Goal: Task Accomplishment & Management: Use online tool/utility

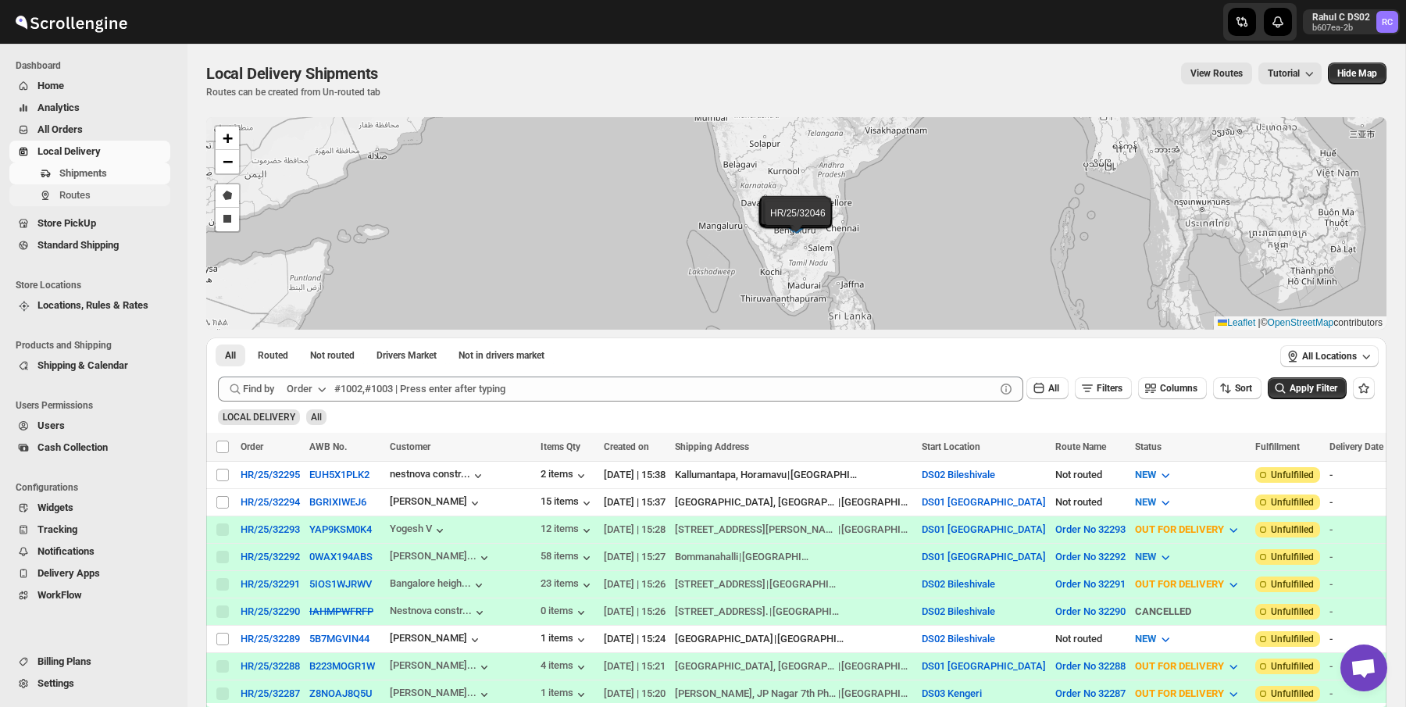
click at [136, 201] on span "Routes" at bounding box center [113, 195] width 108 height 16
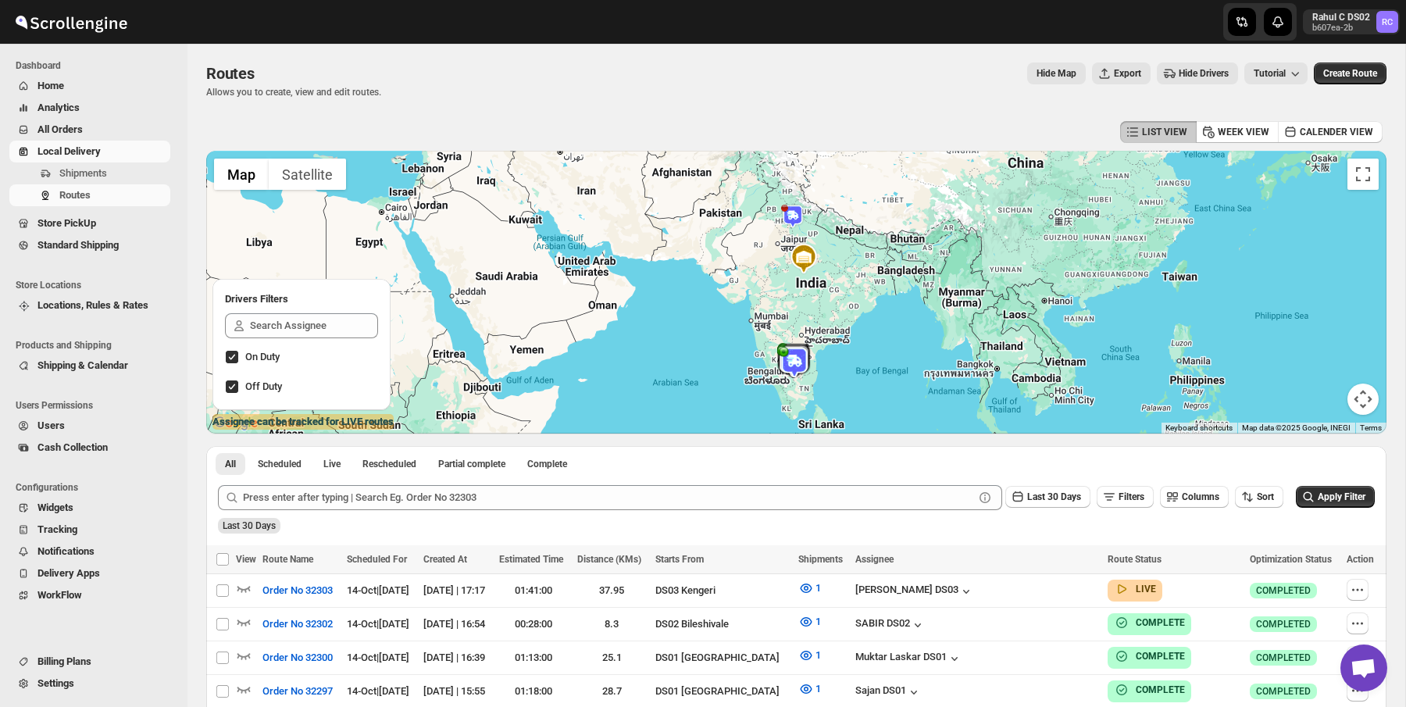
click at [630, 89] on div "Routes Allows you to create, view and edit routes. Hide Map Export Hide Drivers…" at bounding box center [796, 80] width 1180 height 36
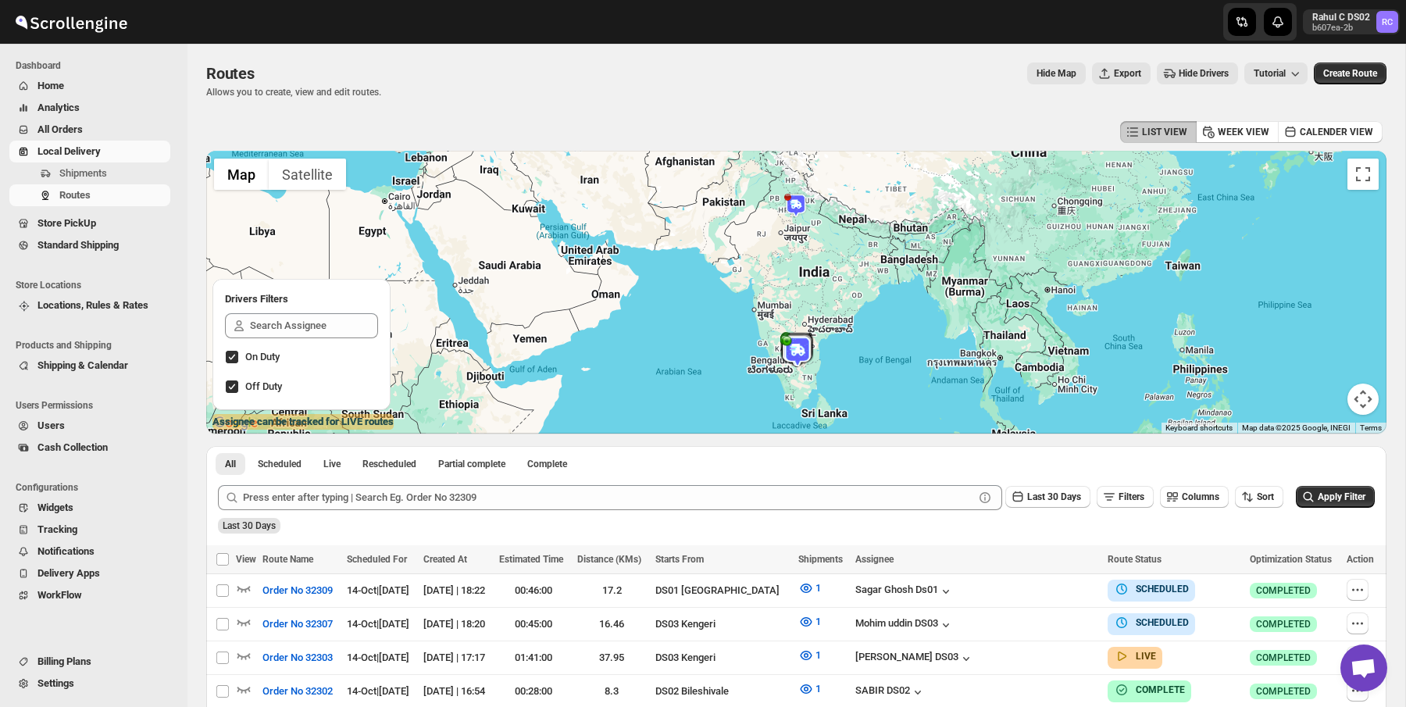
click at [787, 144] on div "LIST VIEW WEEK VIEW CALENDER VIEW" at bounding box center [796, 132] width 1180 height 30
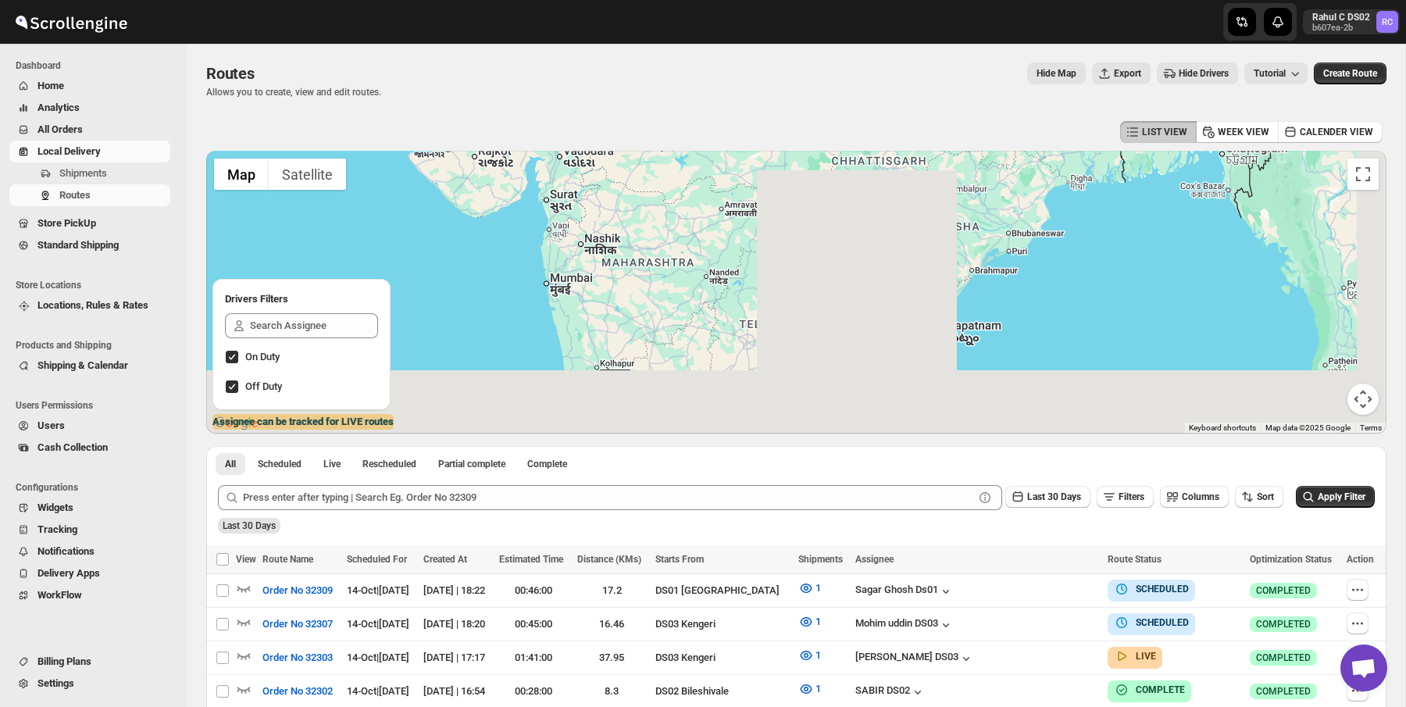
drag, startPoint x: 801, startPoint y: 230, endPoint x: 737, endPoint y: -47, distance: 284.0
click at [737, 0] on html "Skip to content Rahul C DS02 b607ea-2b RC Dashboard Home Analytics All Orders L…" at bounding box center [703, 353] width 1406 height 707
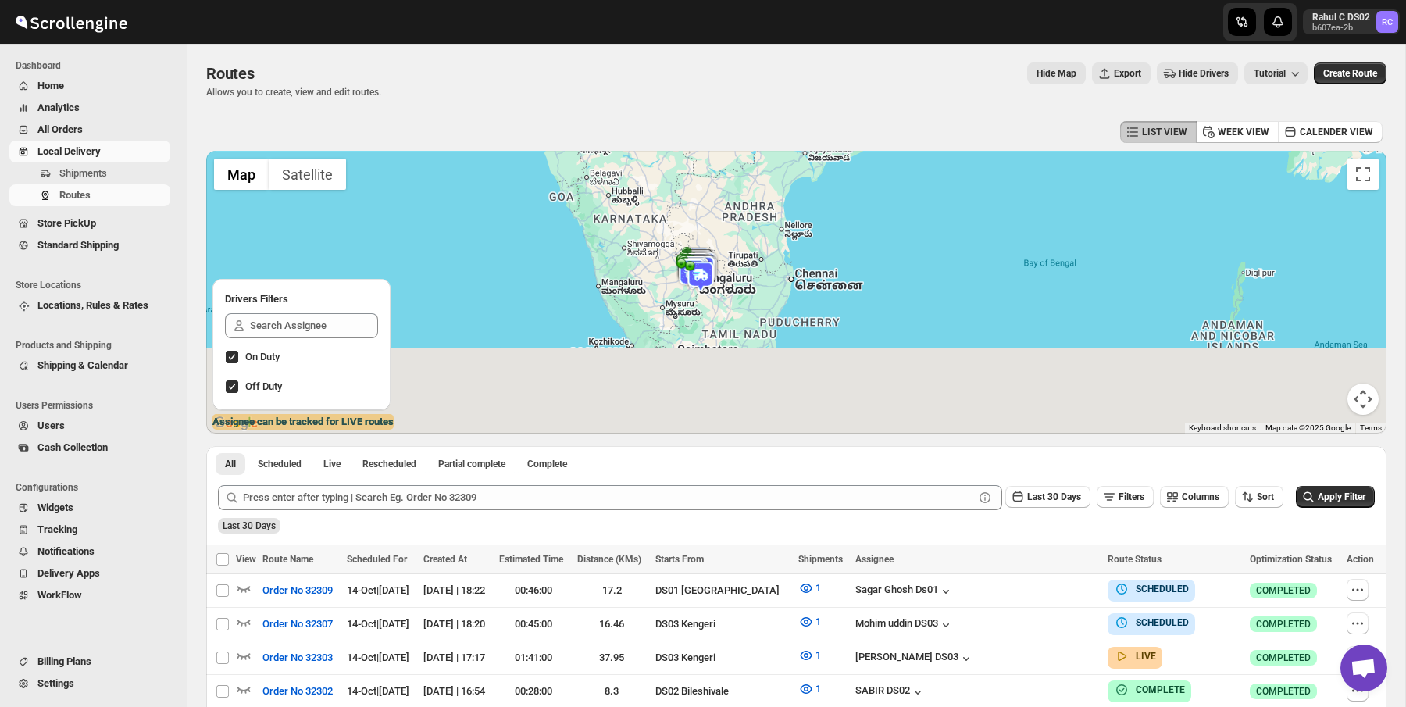
drag, startPoint x: 824, startPoint y: 277, endPoint x: 797, endPoint y: -5, distance: 283.3
click at [797, 0] on html "Skip to content Rahul C DS02 b607ea-2b RC Dashboard Home Analytics All Orders L…" at bounding box center [703, 353] width 1406 height 707
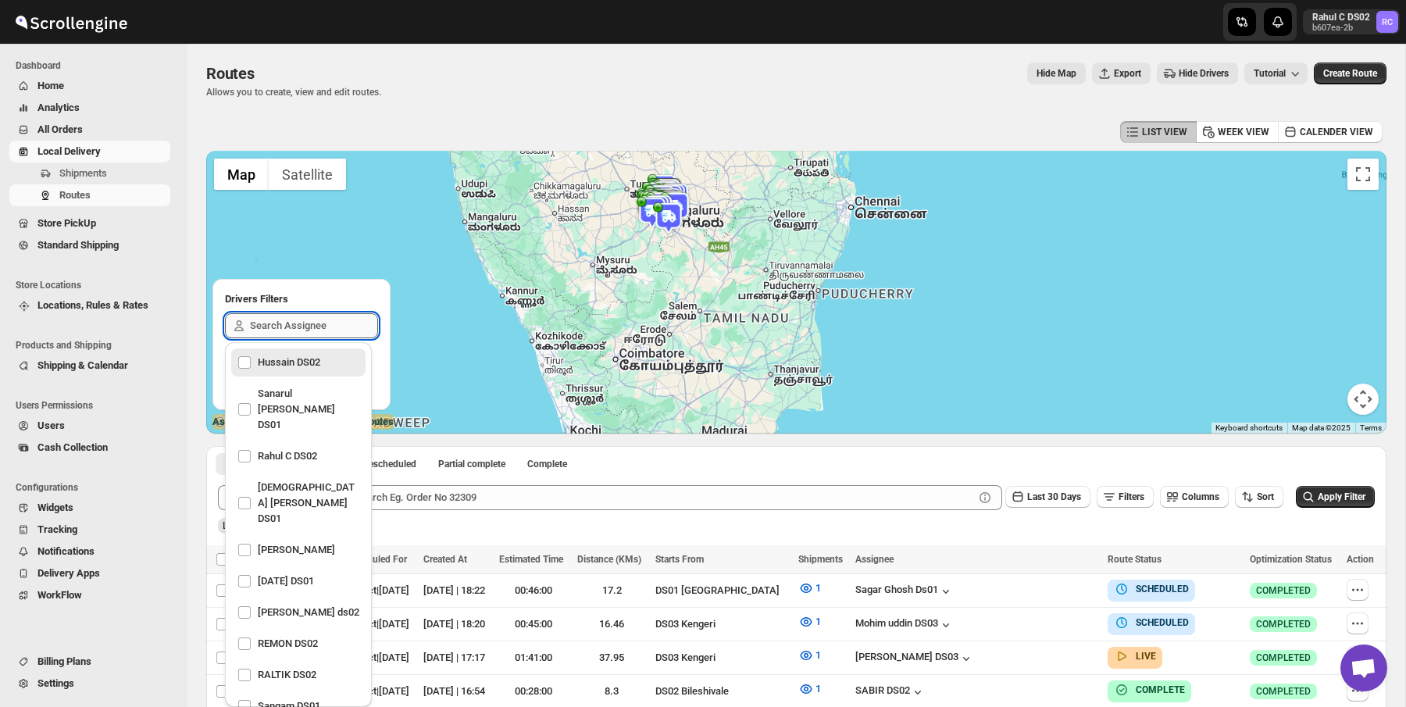
click at [317, 334] on input "text" at bounding box center [314, 325] width 128 height 25
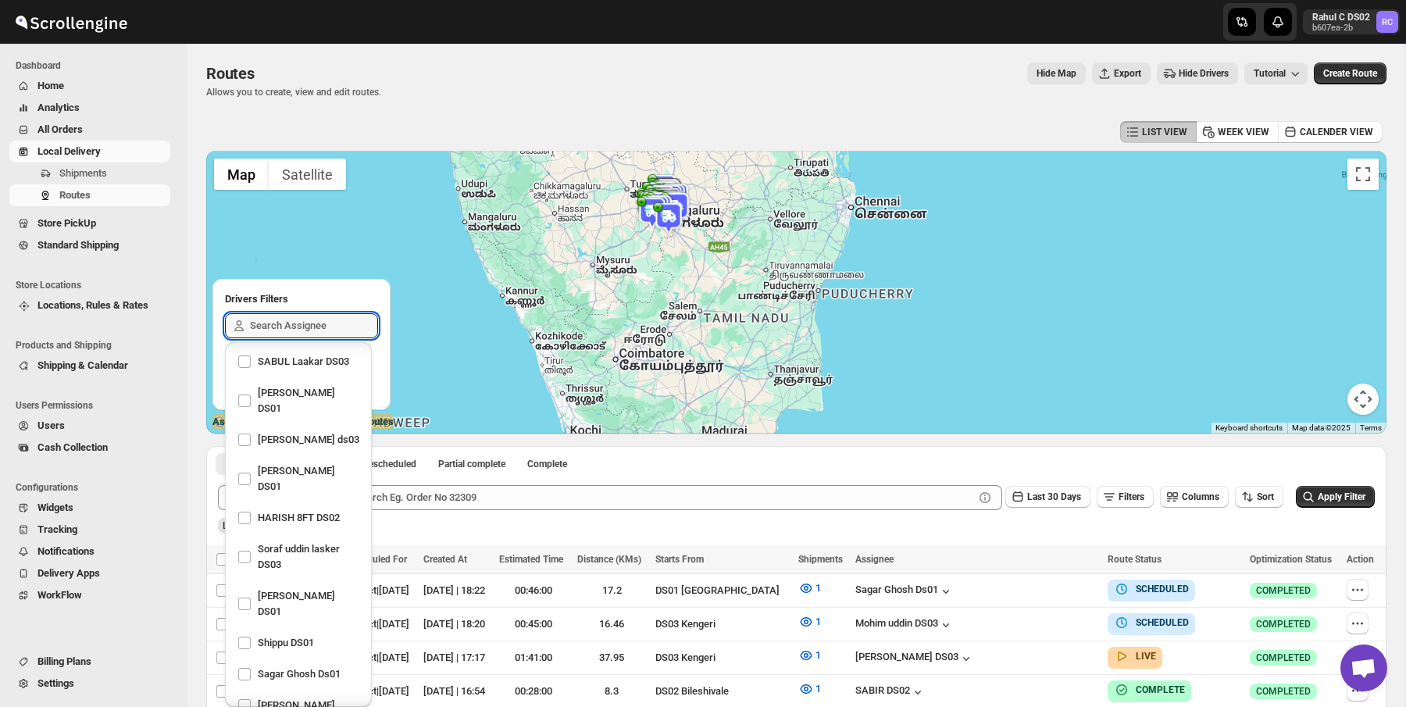
scroll to position [1234, 0]
click at [300, 695] on div "Raj Test" at bounding box center [298, 706] width 122 height 22
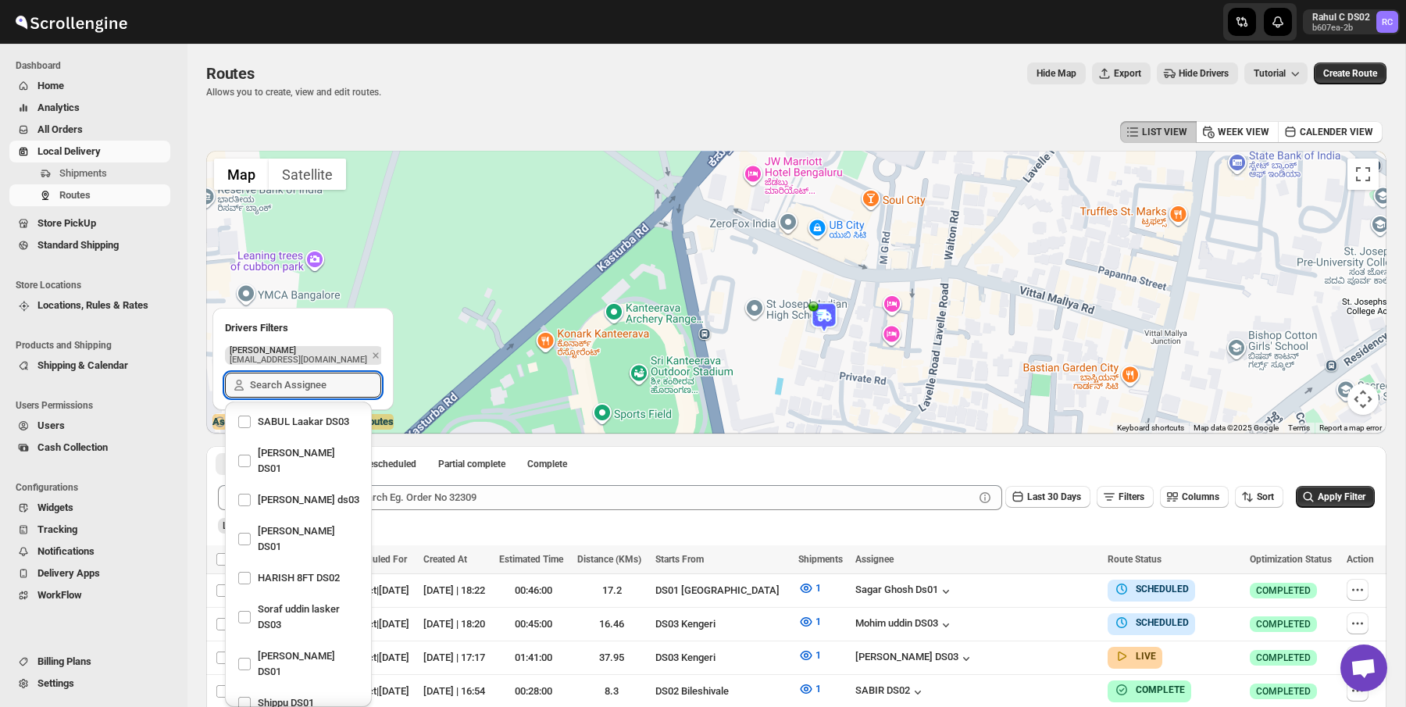
checkbox input "false"
